Goal: Task Accomplishment & Management: Use online tool/utility

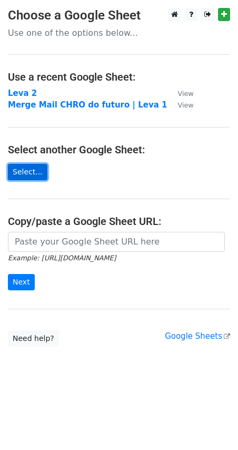
click at [38, 169] on link "Select..." at bounding box center [28, 172] width 40 height 16
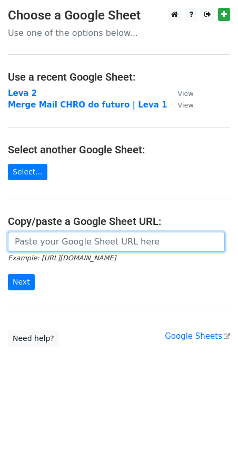
click at [82, 247] on input "url" at bounding box center [116, 242] width 217 height 20
paste input "https://docs.google.com/spreadsheets/d/1rkk4h-B0yOQyoTQgRET1ilPAtsmJFinxOLZQ-Kv…"
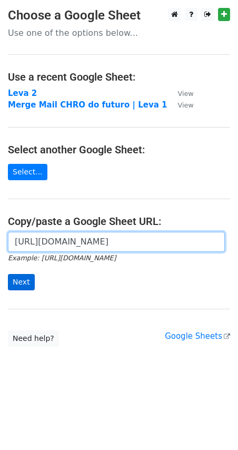
type input "https://docs.google.com/spreadsheets/d/1rkk4h-B0yOQyoTQgRET1ilPAtsmJFinxOLZQ-Kv…"
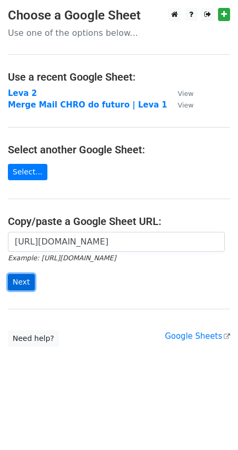
click at [26, 283] on input "Next" at bounding box center [21, 282] width 27 height 16
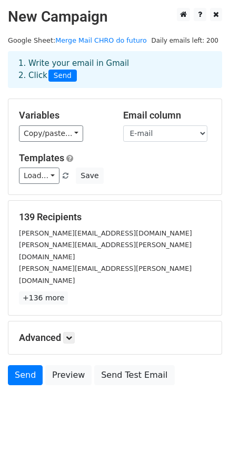
scroll to position [1, 0]
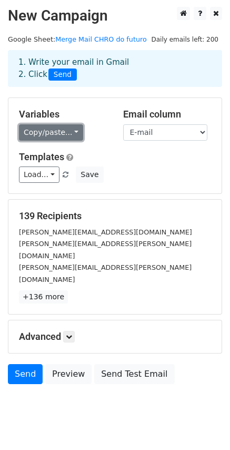
click at [56, 134] on link "Copy/paste..." at bounding box center [51, 132] width 64 height 16
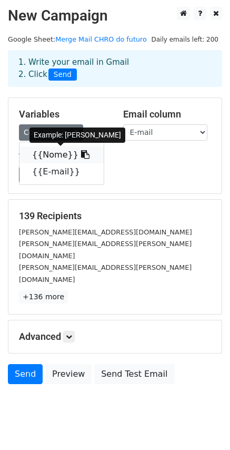
click at [53, 151] on link "{{Nome}}" at bounding box center [62, 155] width 84 height 17
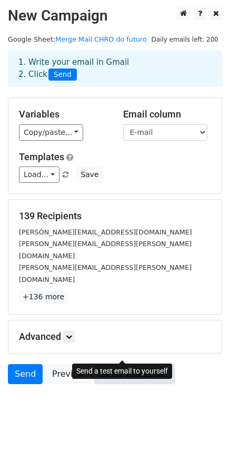
click at [110, 364] on link "Send Test Email" at bounding box center [134, 374] width 80 height 20
click at [112, 364] on link "Send Test Email" at bounding box center [134, 374] width 80 height 20
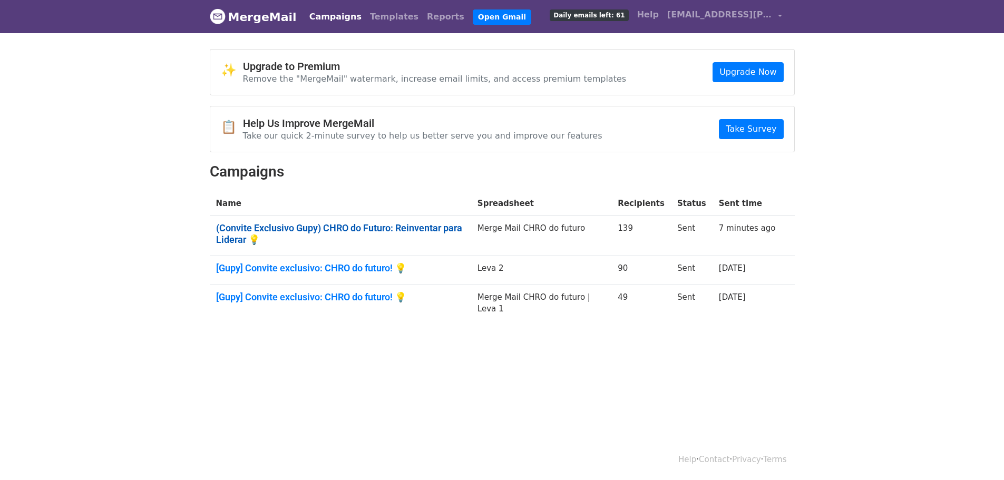
click at [338, 222] on link "(Convite Exclusivo Gupy) CHRO do Futuro: Reinventar para Liderar 💡" at bounding box center [340, 233] width 249 height 23
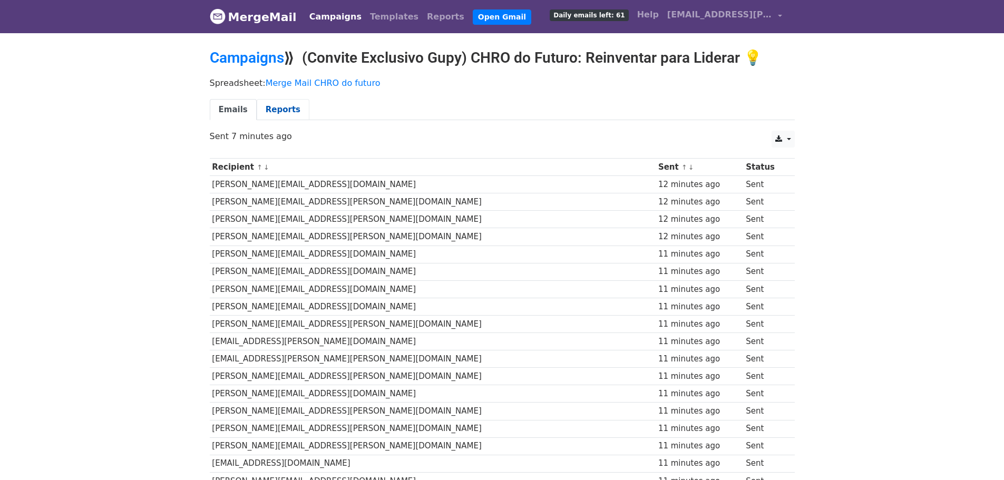
click at [277, 99] on link "Reports" at bounding box center [283, 110] width 53 height 22
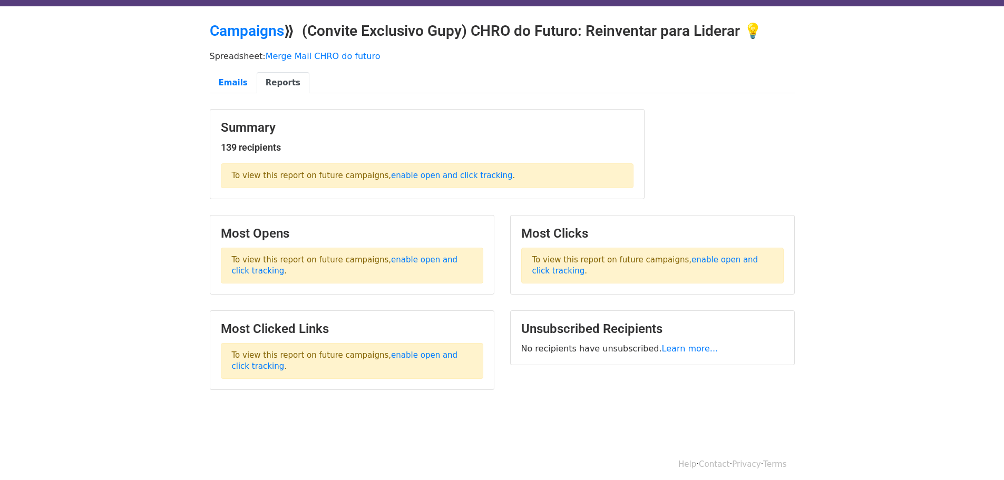
scroll to position [33, 0]
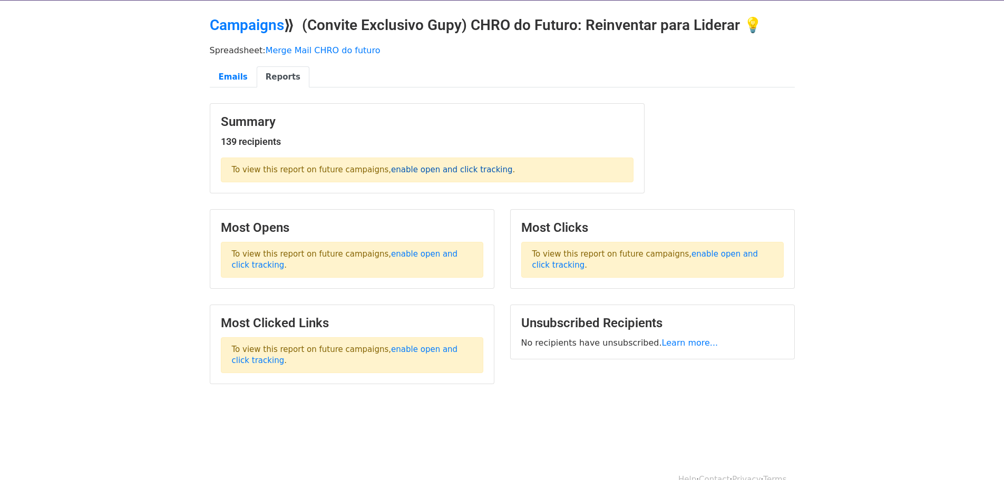
click at [433, 172] on link "enable open and click tracking" at bounding box center [451, 169] width 121 height 9
click at [418, 258] on link "enable open and click tracking" at bounding box center [345, 259] width 226 height 21
